Goal: Transaction & Acquisition: Purchase product/service

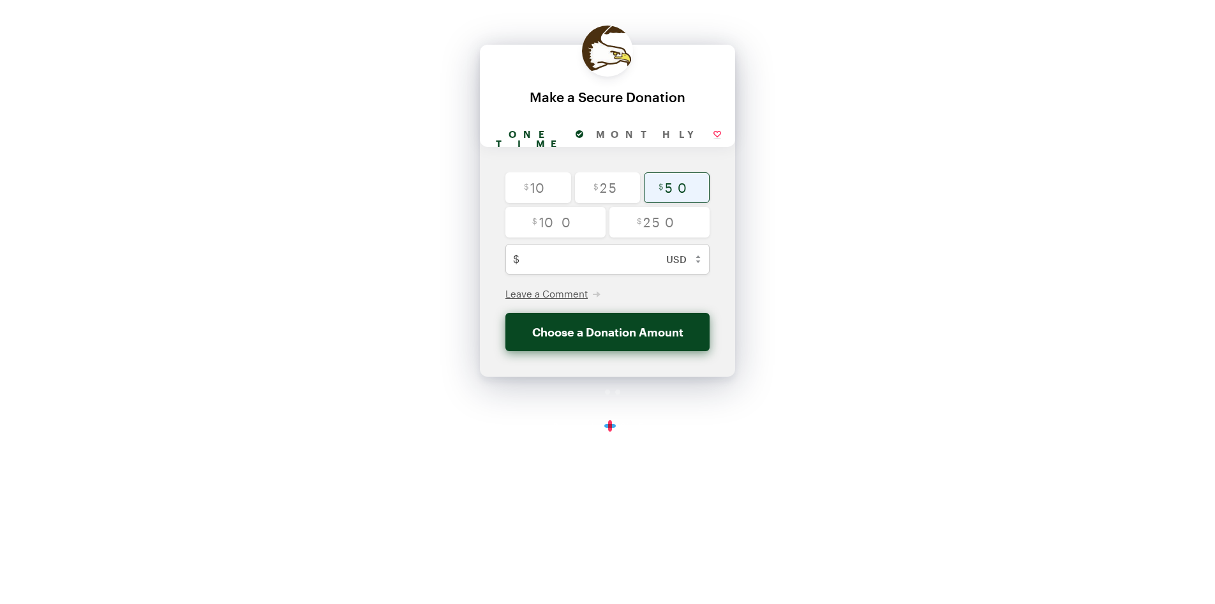
click at [671, 190] on input "radio" at bounding box center [677, 187] width 66 height 31
radio input "true"
type input "50"
checkbox input "false"
click at [595, 330] on button "Donate $50" at bounding box center [607, 332] width 204 height 38
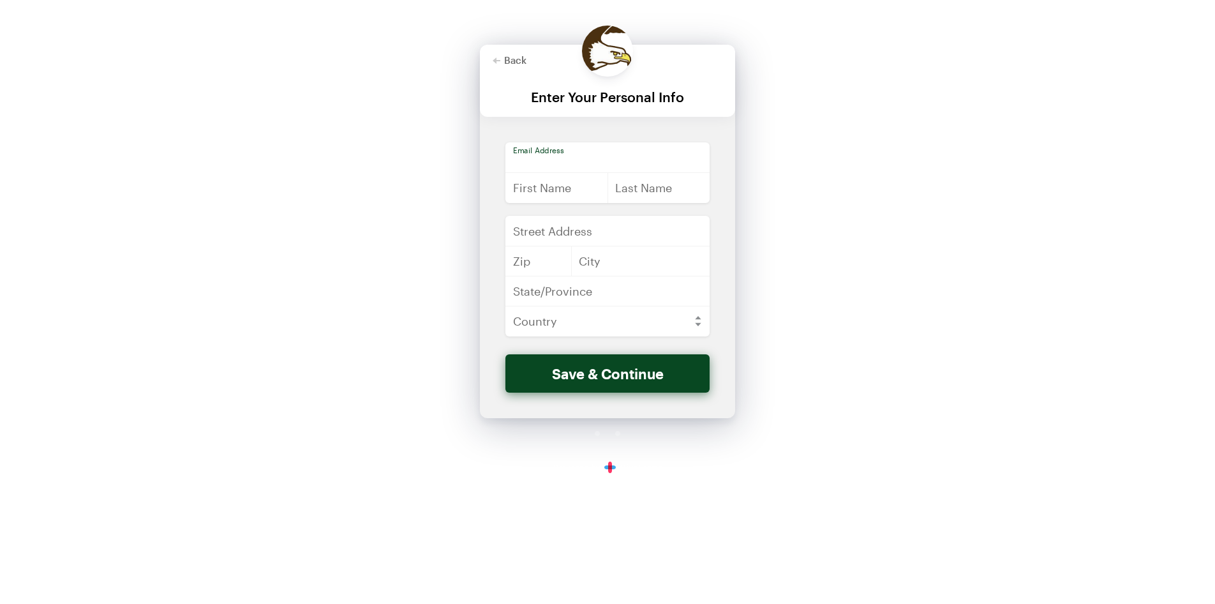
click at [557, 150] on input "email" at bounding box center [607, 157] width 204 height 31
type input "[EMAIL_ADDRESS][DOMAIN_NAME]"
type input "[PERSON_NAME]"
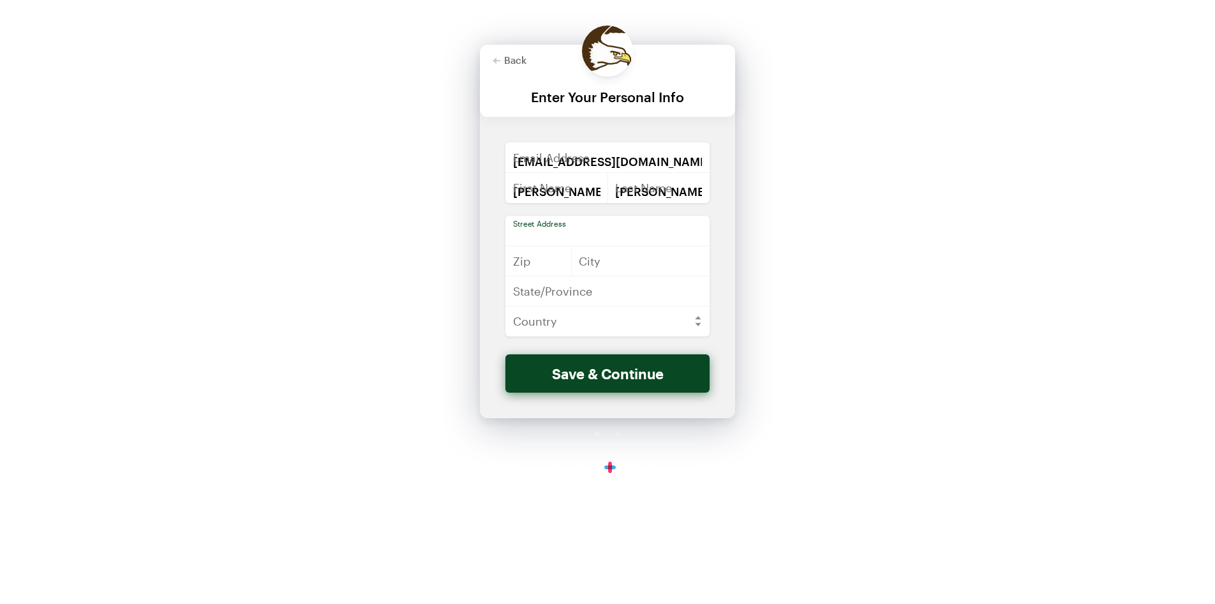
type input "[STREET_ADDRESS][PERSON_NAME]"
type input "54914"
type input "Appleton"
type input "WI"
select select "US"
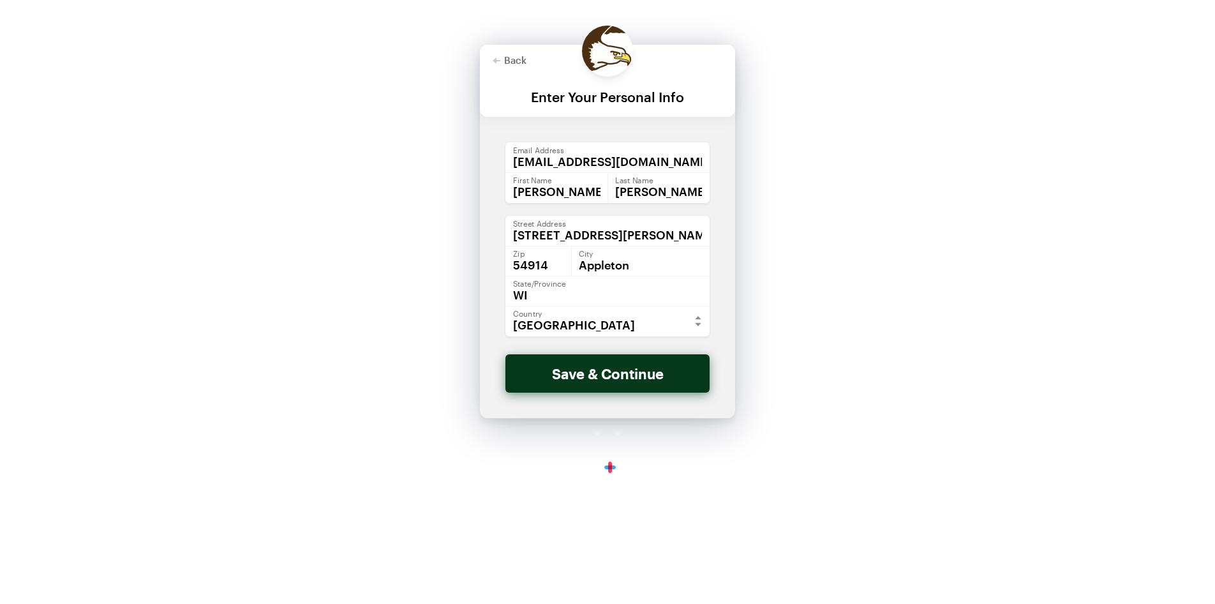
click at [611, 368] on button "Save & Continue" at bounding box center [607, 373] width 204 height 38
checkbox input "false"
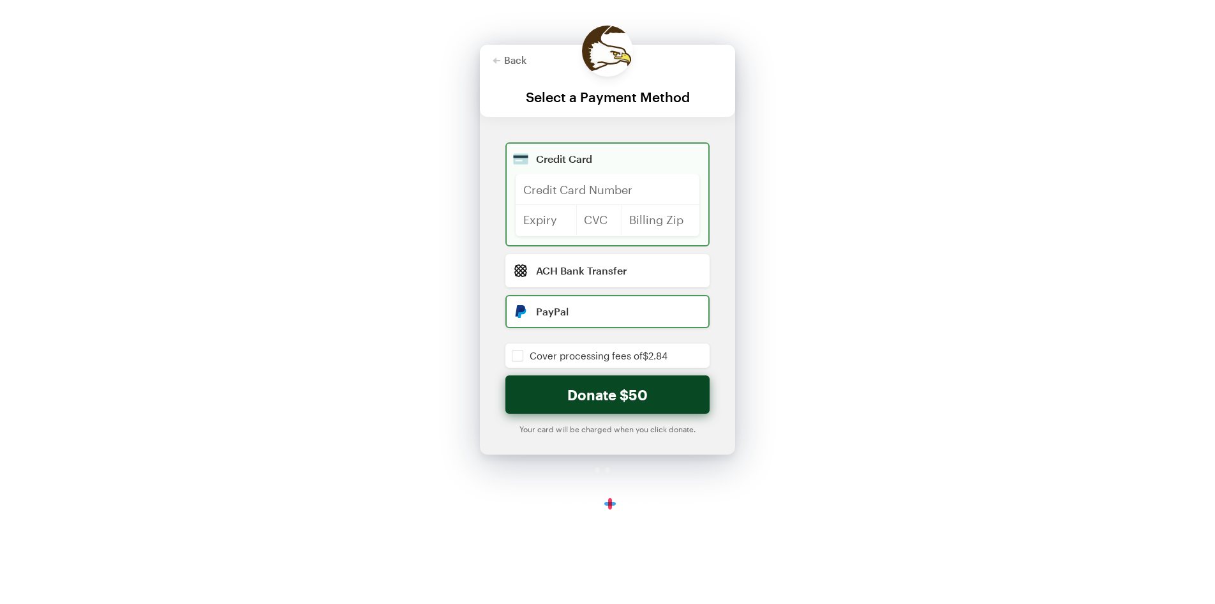
click at [559, 318] on input "radio" at bounding box center [607, 311] width 204 height 33
radio input "true"
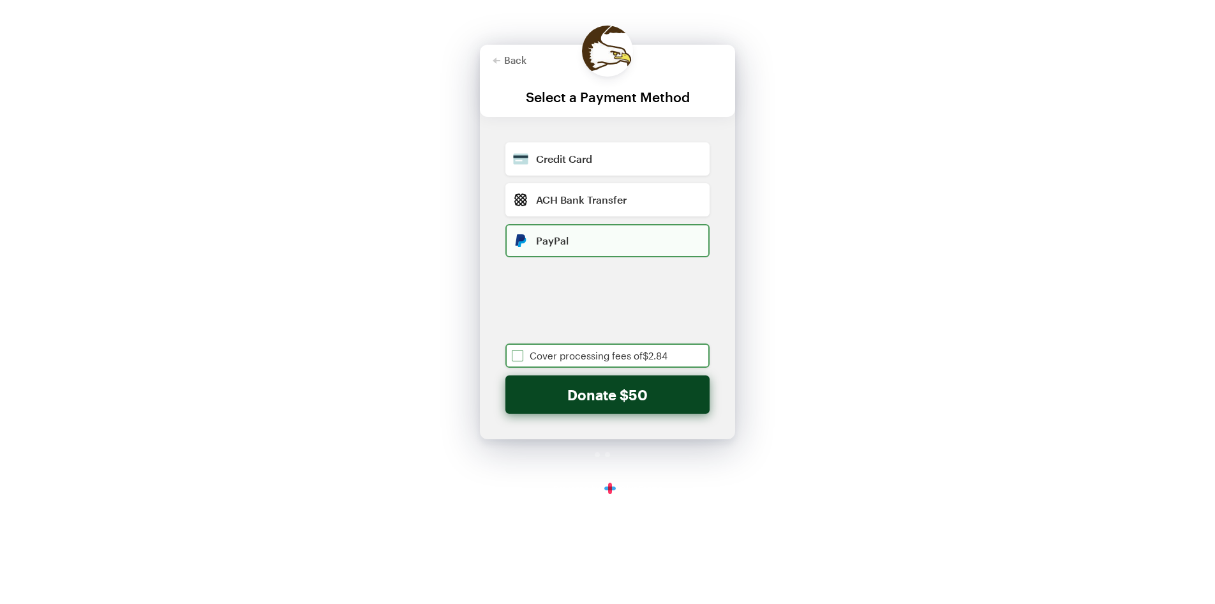
click at [551, 360] on input "checkbox" at bounding box center [607, 355] width 204 height 24
checkbox input "true"
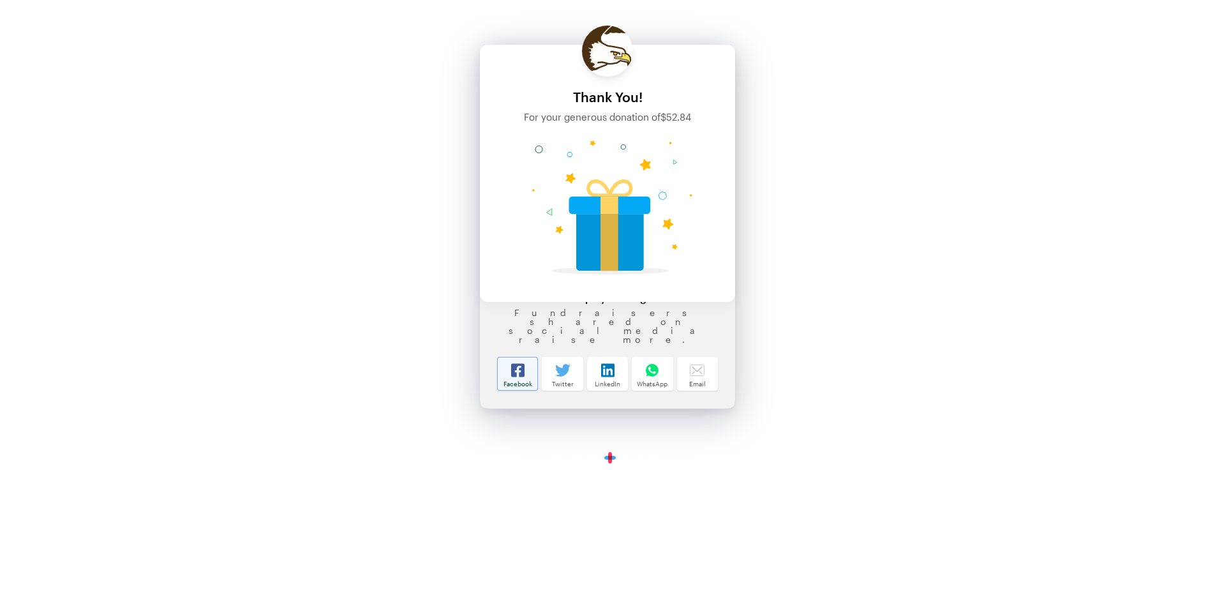
click at [515, 367] on icon at bounding box center [517, 369] width 13 height 13
